Goal: Task Accomplishment & Management: Use online tool/utility

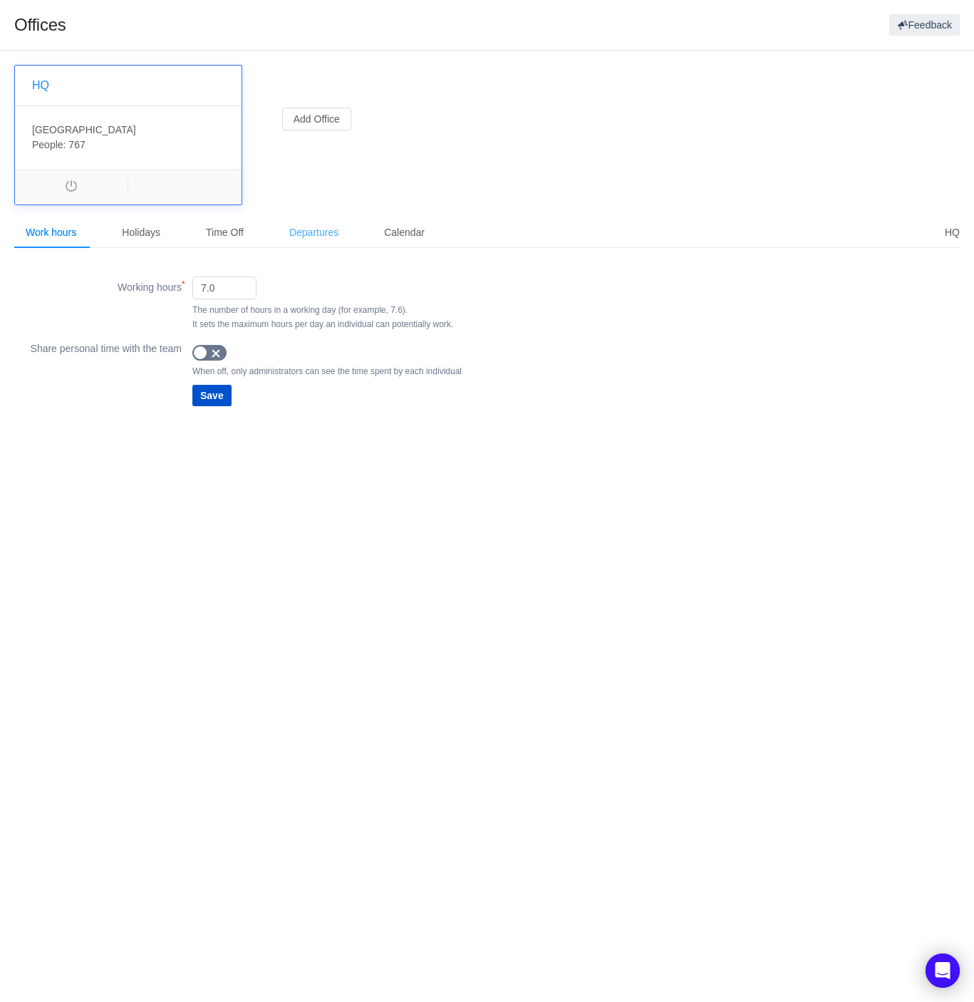
click at [299, 230] on div "Departures" at bounding box center [314, 233] width 72 height 32
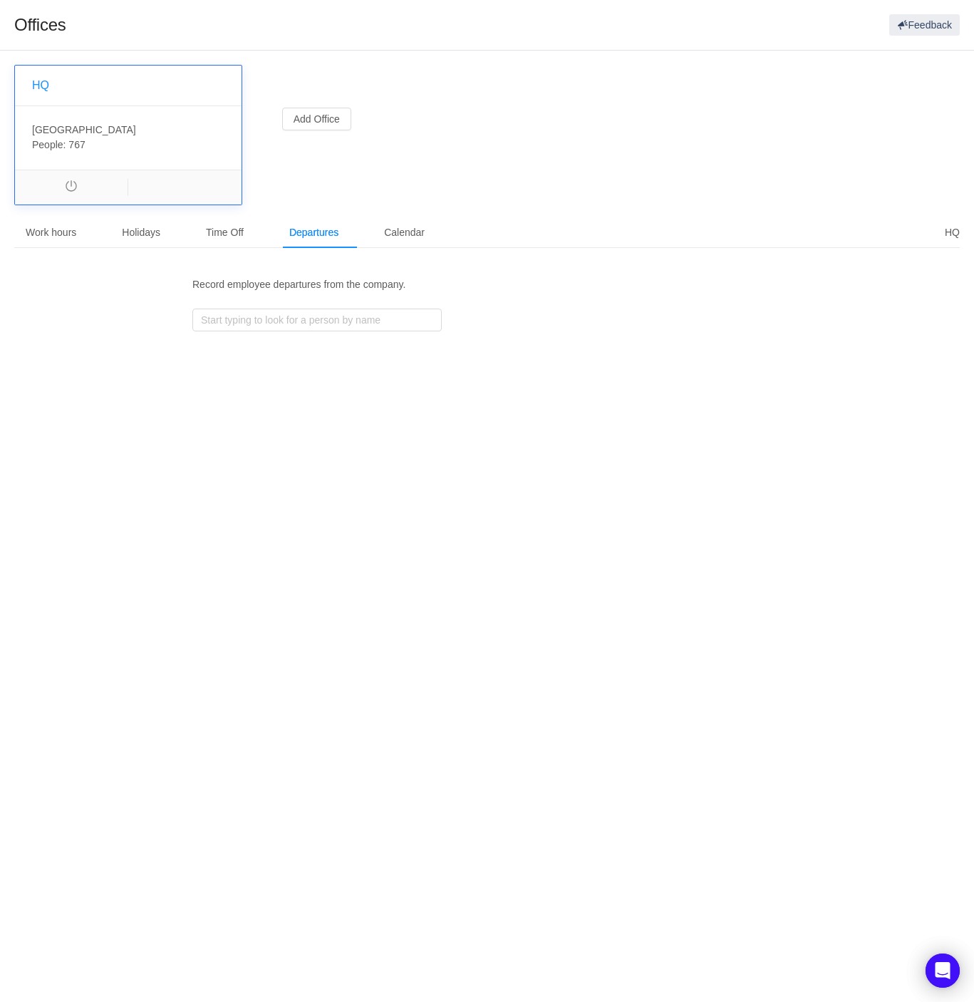
click at [196, 225] on div "Work hours Holidays Time Off Departures Calendar" at bounding box center [225, 233] width 422 height 32
click at [241, 229] on div "Time Off" at bounding box center [224, 233] width 61 height 32
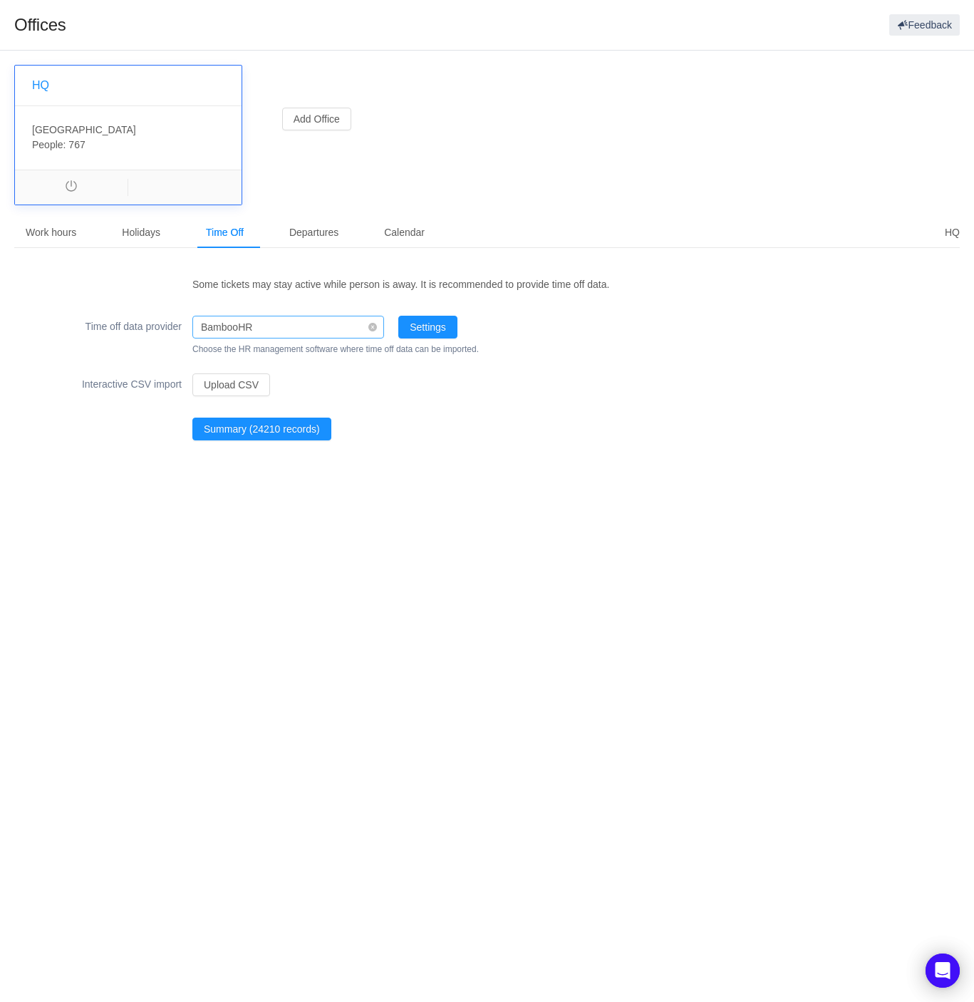
click at [331, 328] on div "BambooHR" at bounding box center [283, 326] width 165 height 21
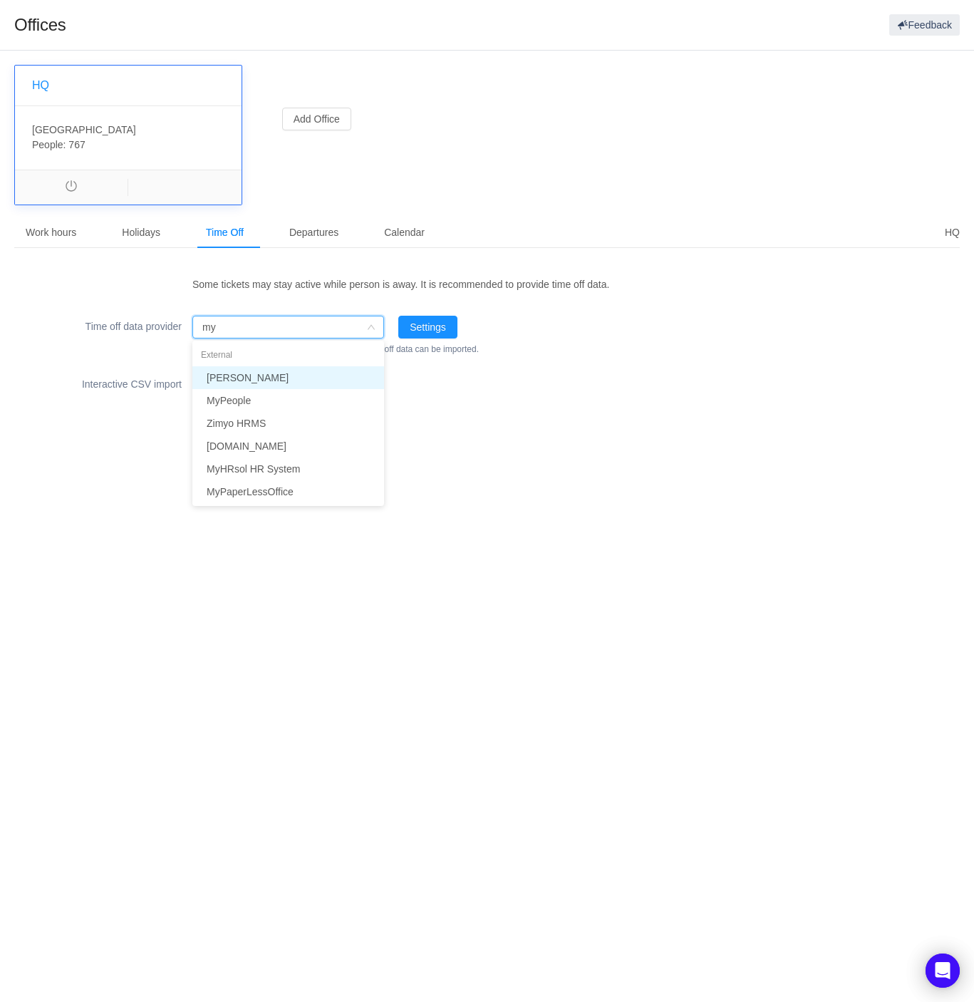
type input "m"
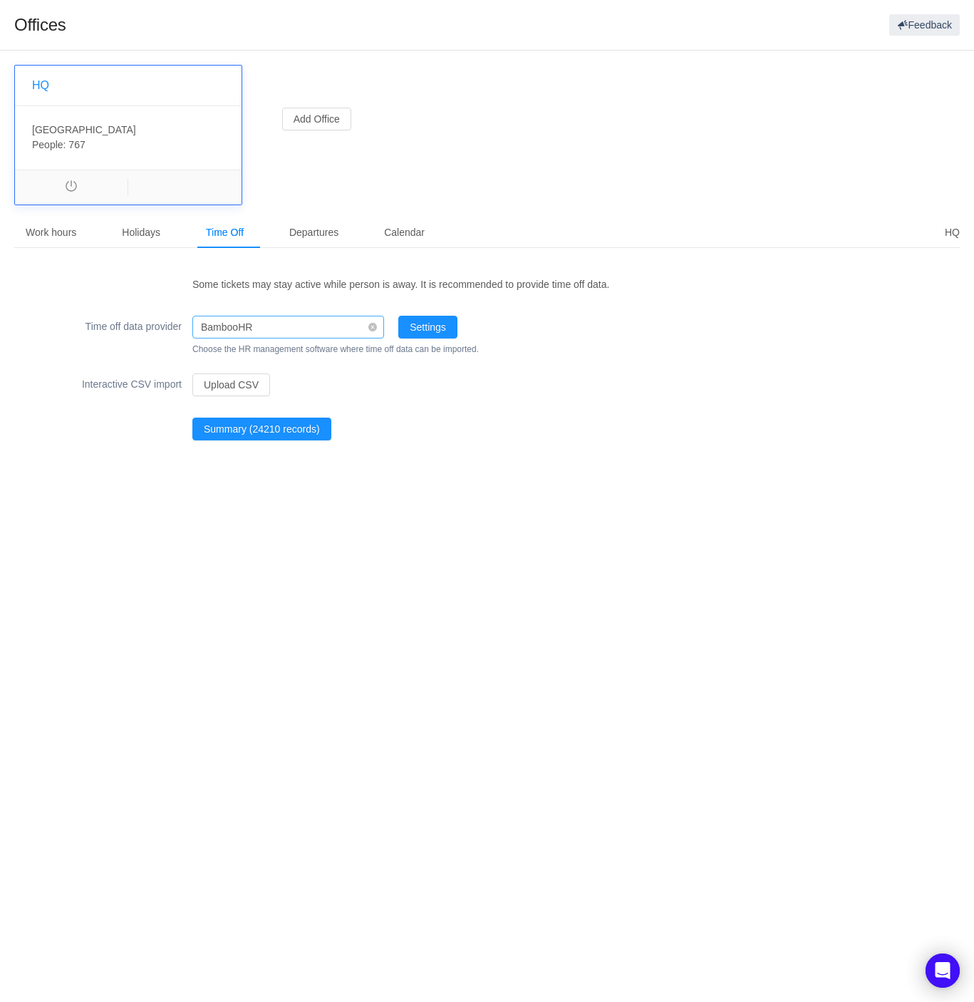
click at [261, 326] on div "BambooHR" at bounding box center [283, 326] width 165 height 21
click at [280, 375] on li "WorkforceNow" at bounding box center [288, 377] width 192 height 23
type input "workfo"
click at [266, 322] on div "WorkforceNow" at bounding box center [234, 326] width 66 height 21
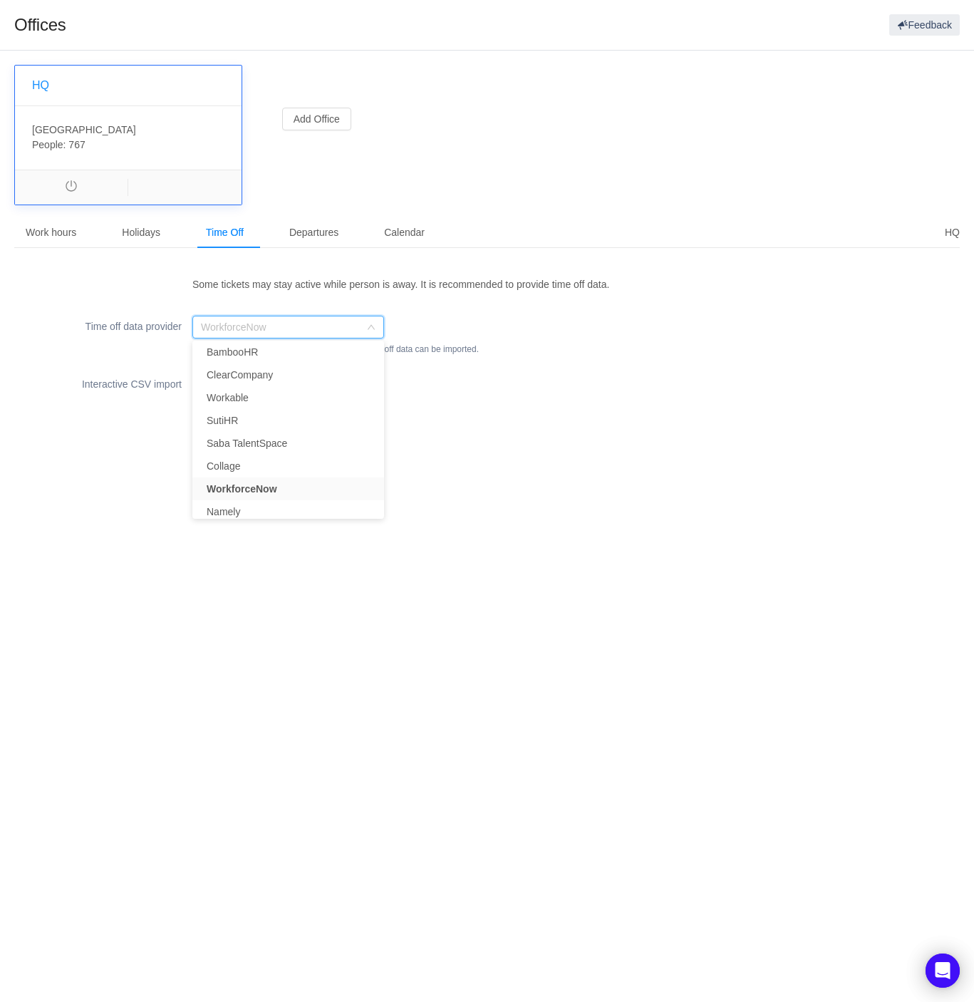
click at [282, 318] on li "Quantify" at bounding box center [288, 306] width 192 height 23
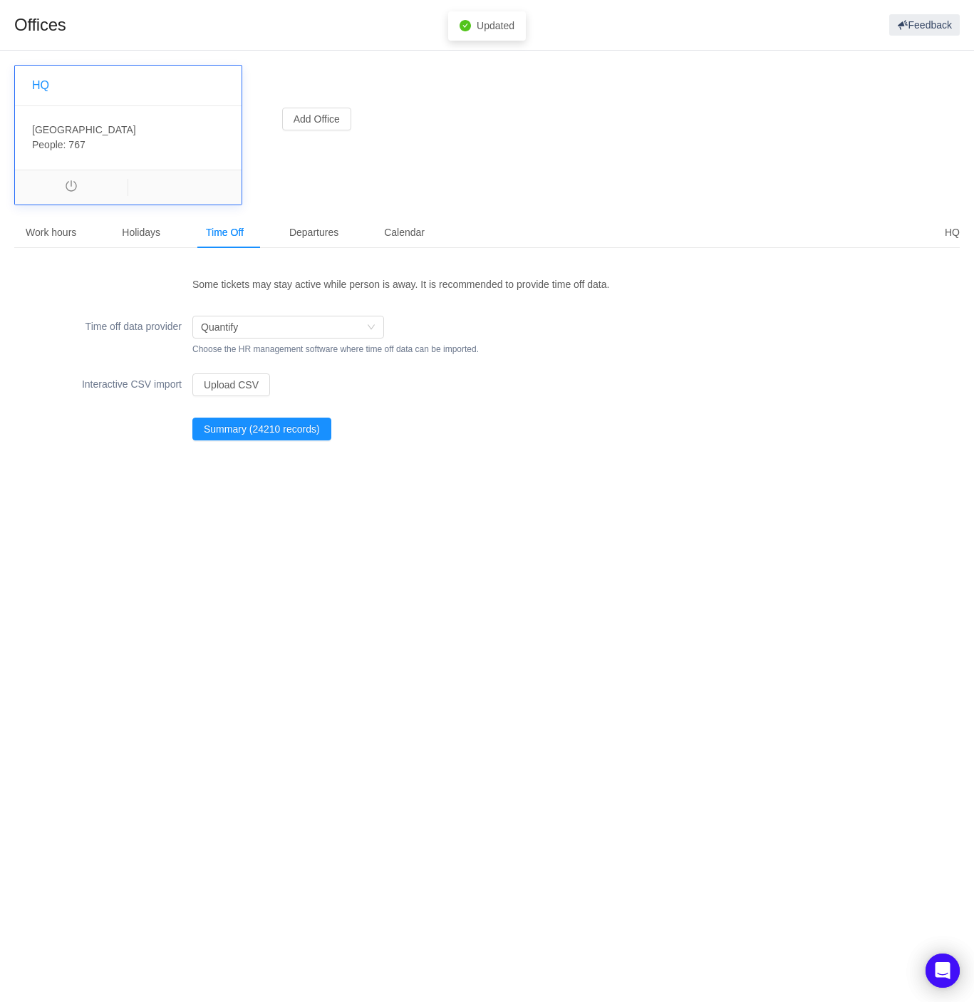
click at [598, 453] on section "HQ Canada , CA-ON People: 767 Add Office HQ Work hours Holidays Time Off Depart…" at bounding box center [487, 254] width 974 height 407
click at [279, 326] on div "Quantify" at bounding box center [283, 326] width 165 height 21
type input "y"
type input "u"
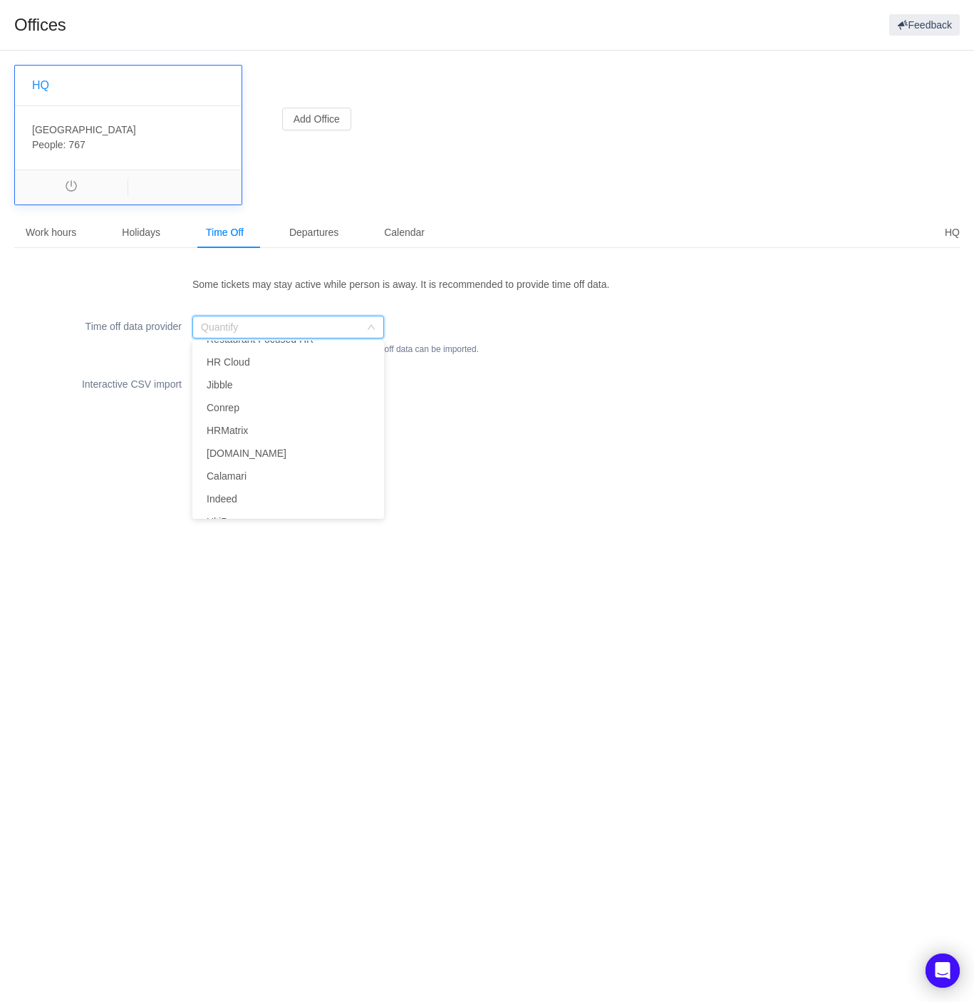
scroll to position [1203, 0]
type input "c"
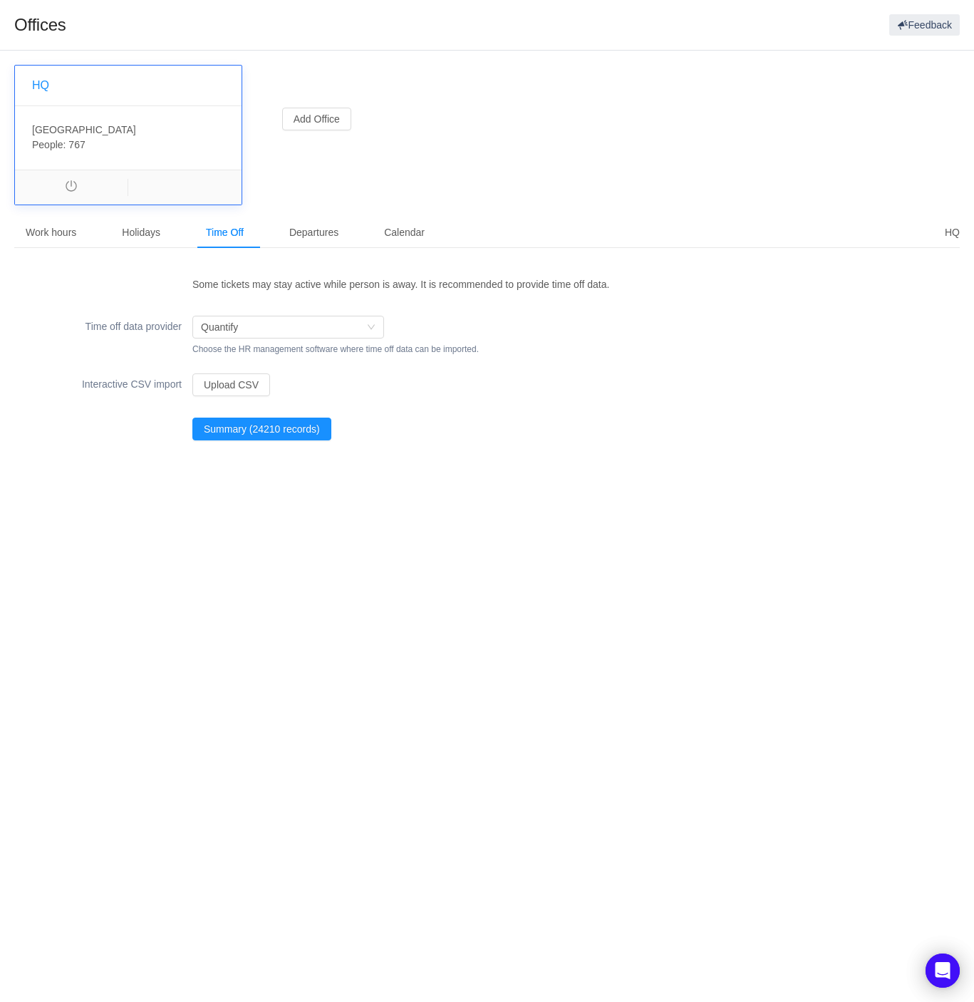
click at [551, 435] on div "Summary (24210 records)" at bounding box center [486, 421] width 945 height 43
click at [255, 385] on button "Upload CSV" at bounding box center [231, 384] width 78 height 23
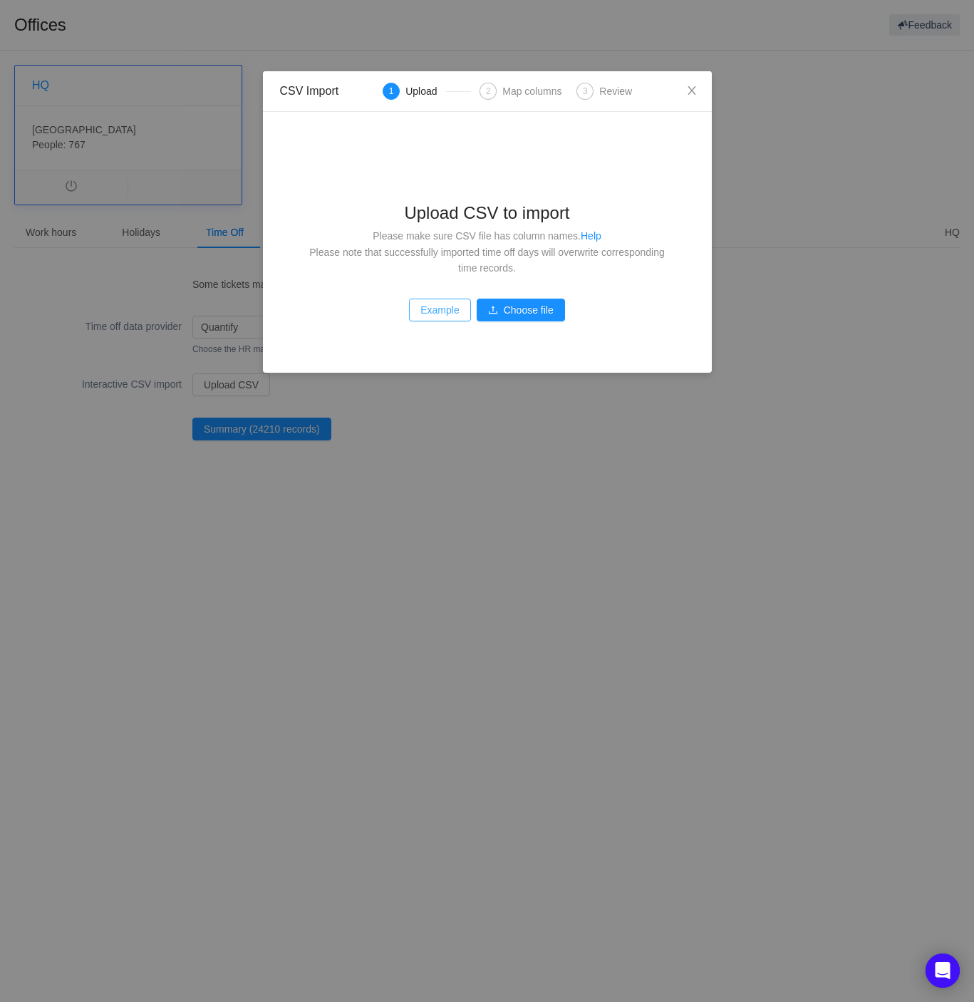
click at [443, 318] on button "Example" at bounding box center [439, 309] width 61 height 23
